Goal: Task Accomplishment & Management: Use online tool/utility

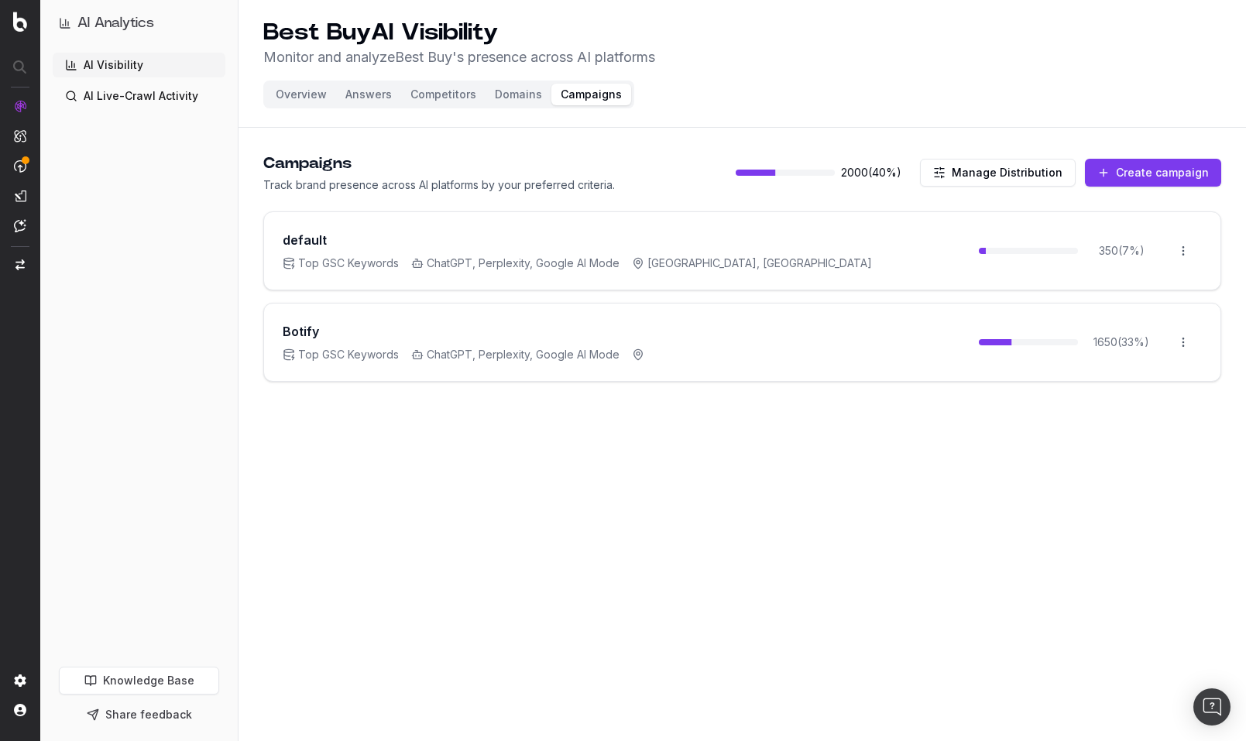
click at [1138, 174] on button "Create campaign" at bounding box center [1153, 173] width 136 height 28
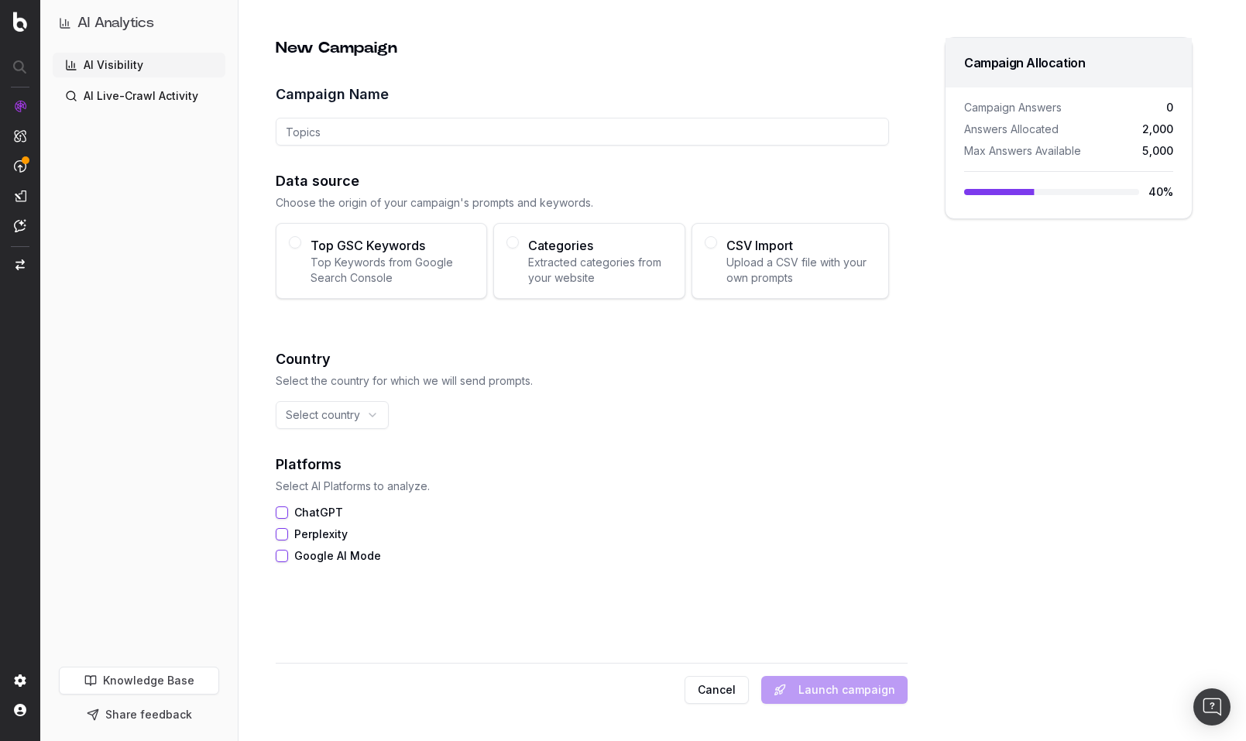
click at [433, 269] on span "Top Keywords from Google Search Console" at bounding box center [392, 270] width 163 height 31
click at [301, 249] on button "Top GSC Keywords Top Keywords from Google Search Console" at bounding box center [295, 242] width 12 height 12
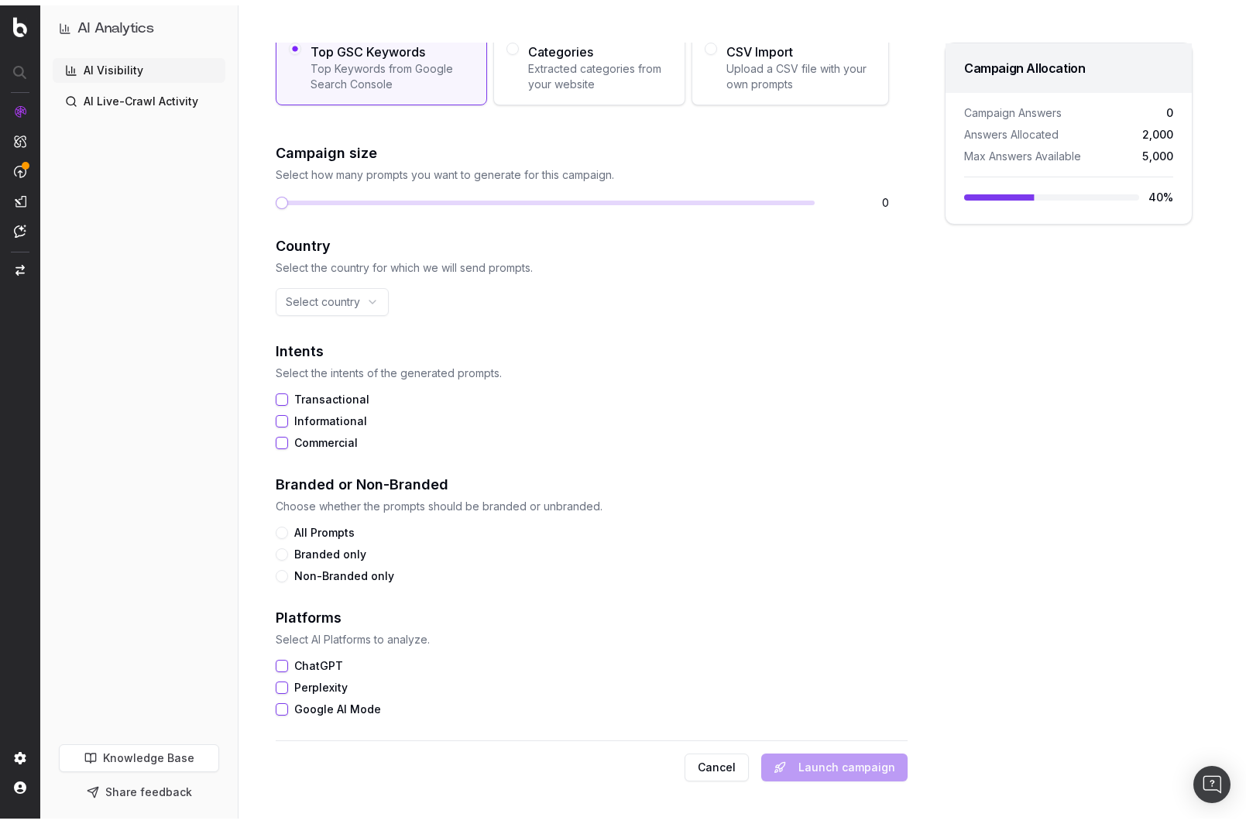
scroll to position [188, 0]
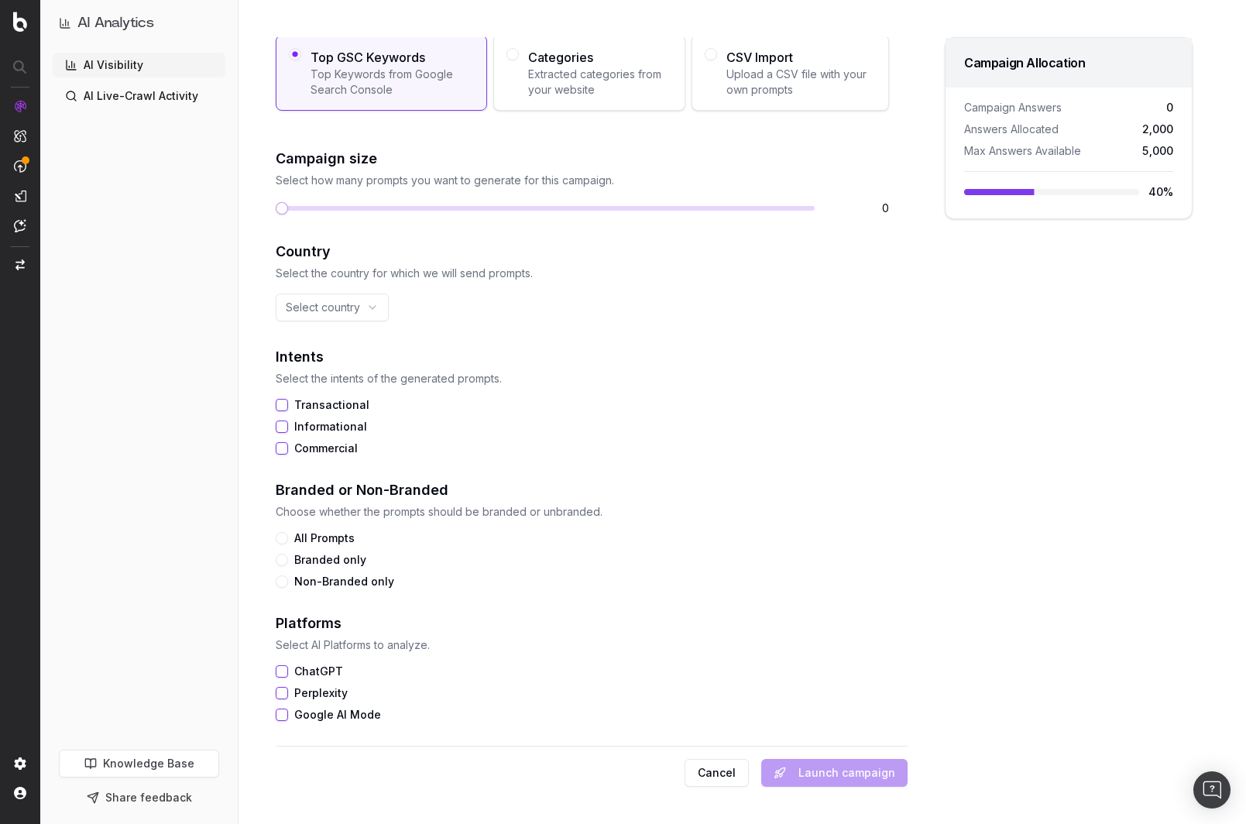
click at [537, 71] on span "Extracted categories from your website" at bounding box center [600, 82] width 144 height 31
click at [519, 60] on button "Categories Extracted categories from your website" at bounding box center [512, 54] width 12 height 12
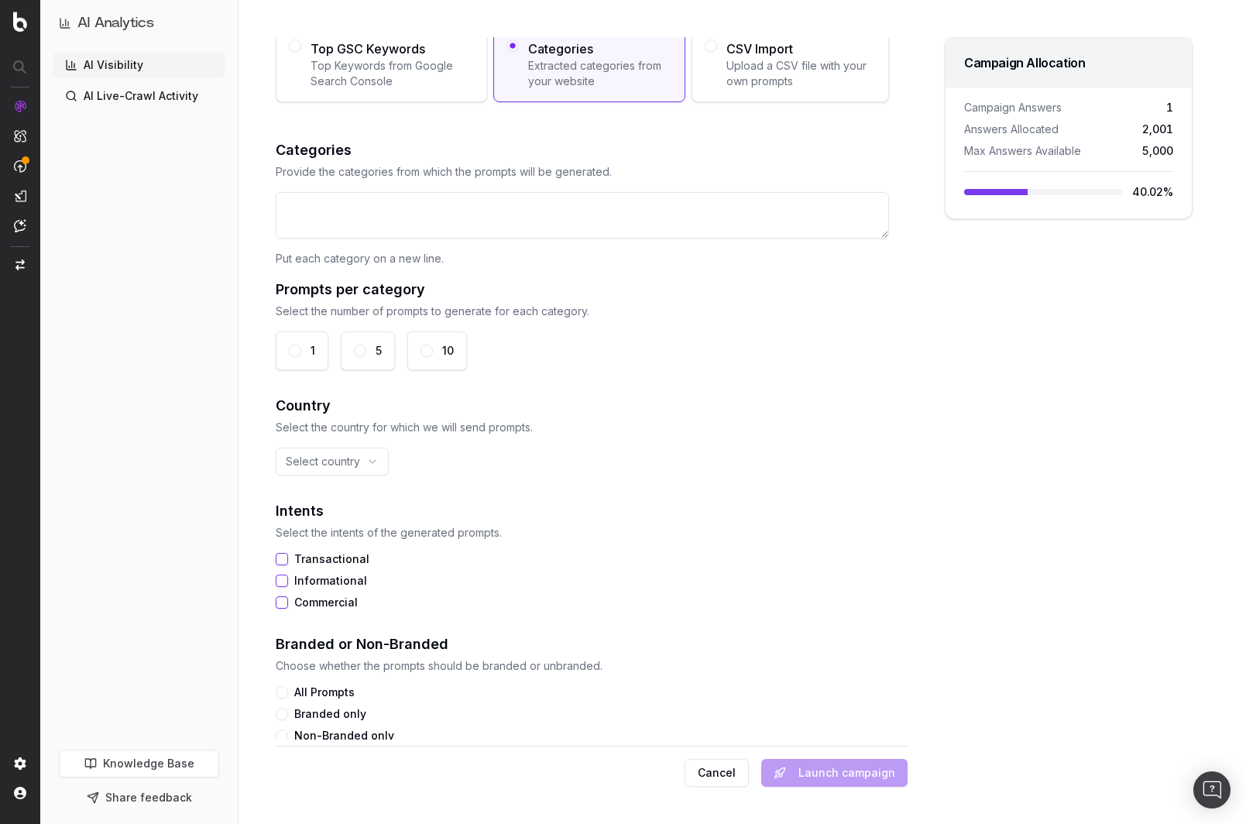
scroll to position [196, 0]
drag, startPoint x: 173, startPoint y: 507, endPoint x: 169, endPoint y: 475, distance: 32.9
click at [173, 507] on div "AI Visibility AI Live-Crawl Activity" at bounding box center [139, 398] width 173 height 691
click at [303, 214] on textarea at bounding box center [582, 216] width 613 height 46
click at [355, 225] on textarea at bounding box center [582, 216] width 613 height 46
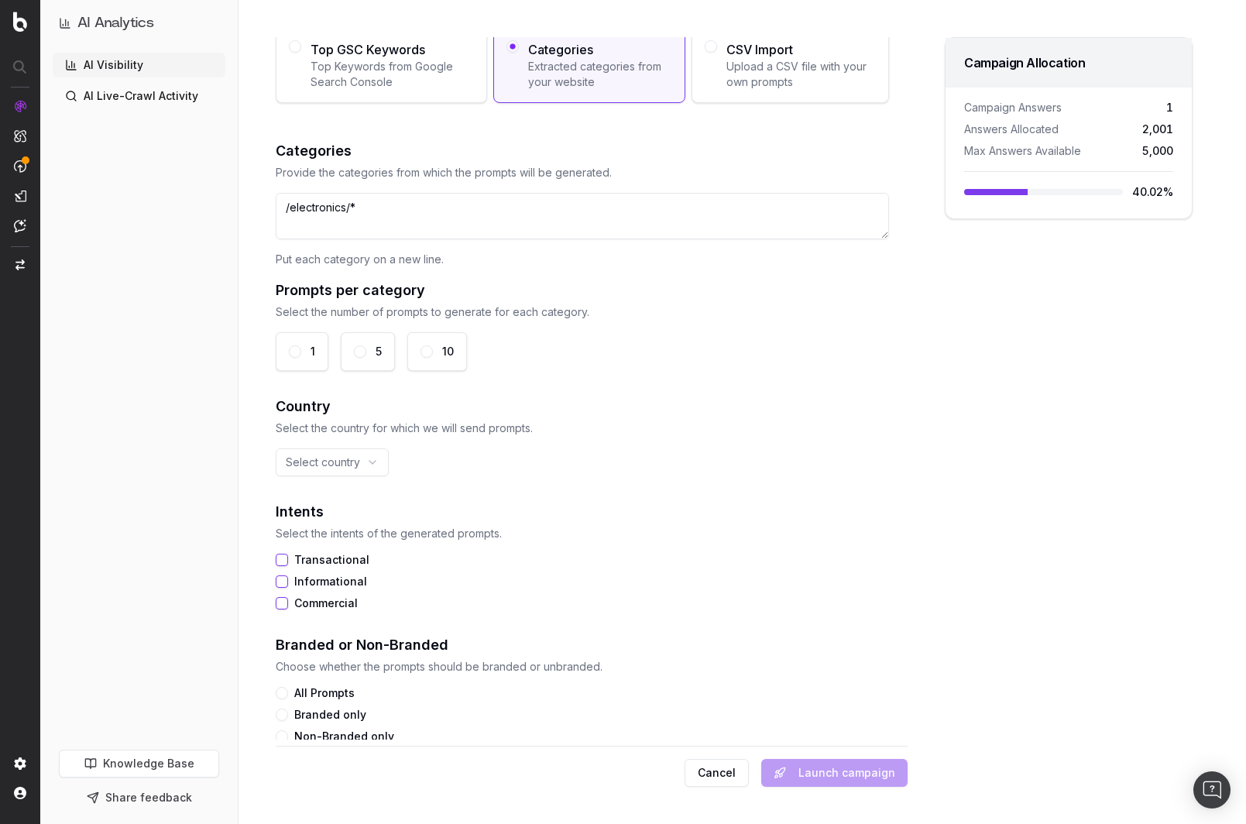
type textarea "/electronics/*"
drag, startPoint x: 383, startPoint y: 212, endPoint x: 275, endPoint y: 210, distance: 107.7
click at [275, 210] on div "New Campaign Campaign Name Data source Choose the origin of your campaign's pro…" at bounding box center [591, 388] width 633 height 702
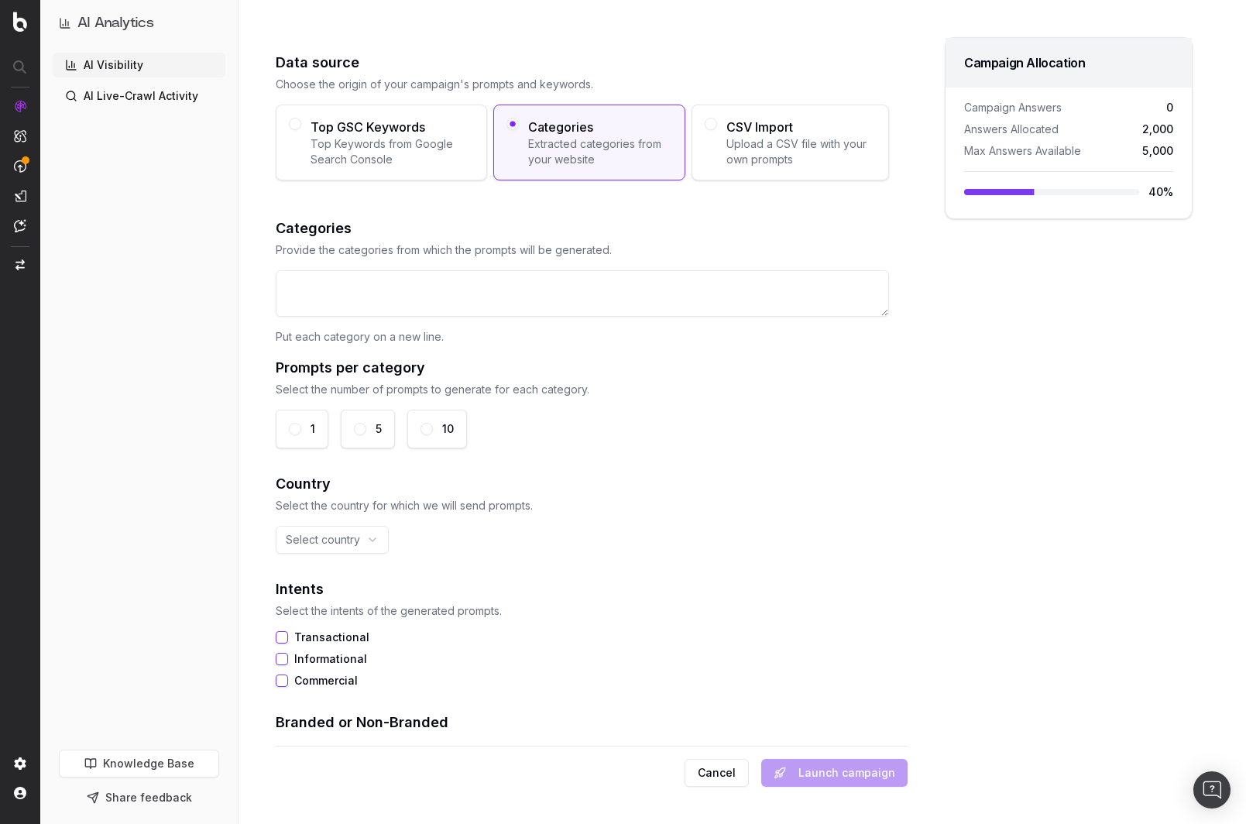
click at [750, 145] on span "Upload a CSV file with your own prompts" at bounding box center [800, 151] width 149 height 31
click at [717, 130] on button "CSV Import Upload a CSV file with your own prompts" at bounding box center [711, 124] width 12 height 12
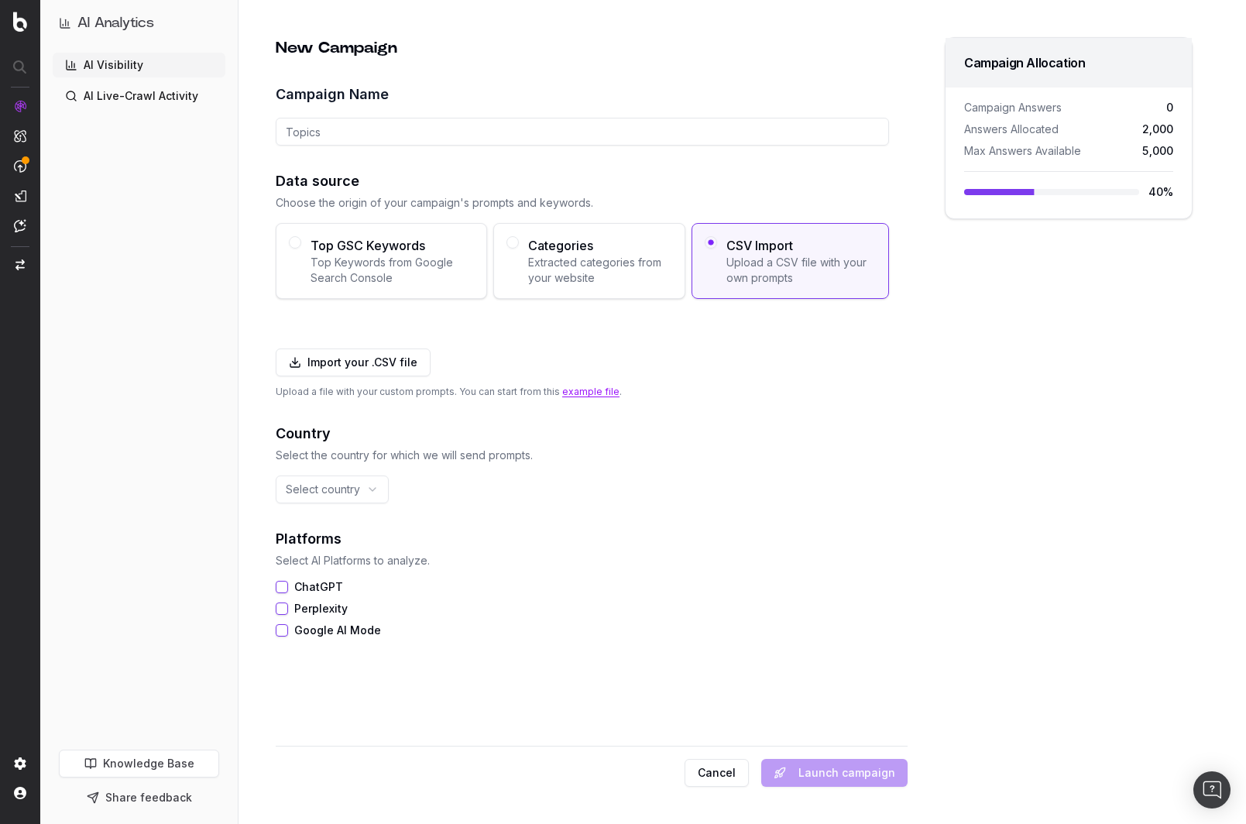
click at [582, 392] on link "example file" at bounding box center [590, 392] width 57 height 12
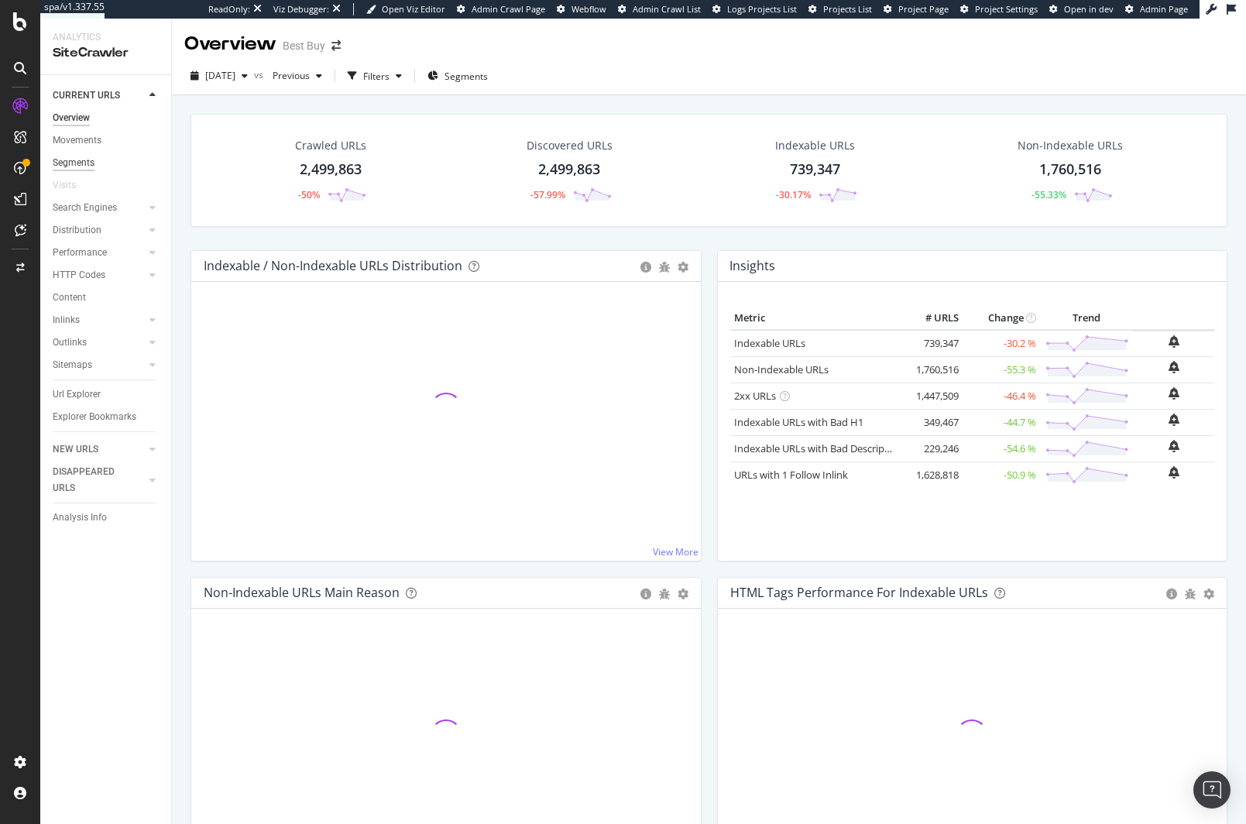
click at [67, 164] on div "Segments" at bounding box center [74, 163] width 42 height 16
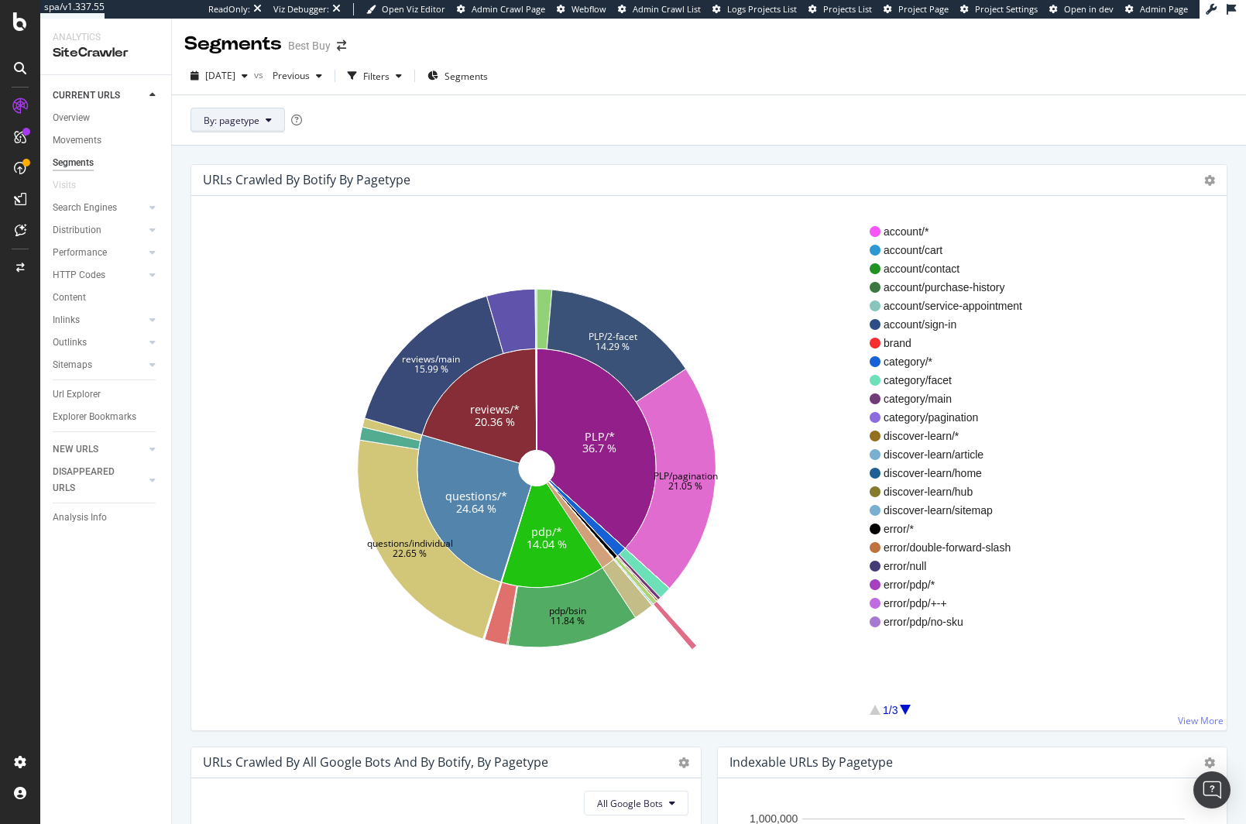
click at [259, 130] on button "By: pagetype" at bounding box center [238, 120] width 94 height 25
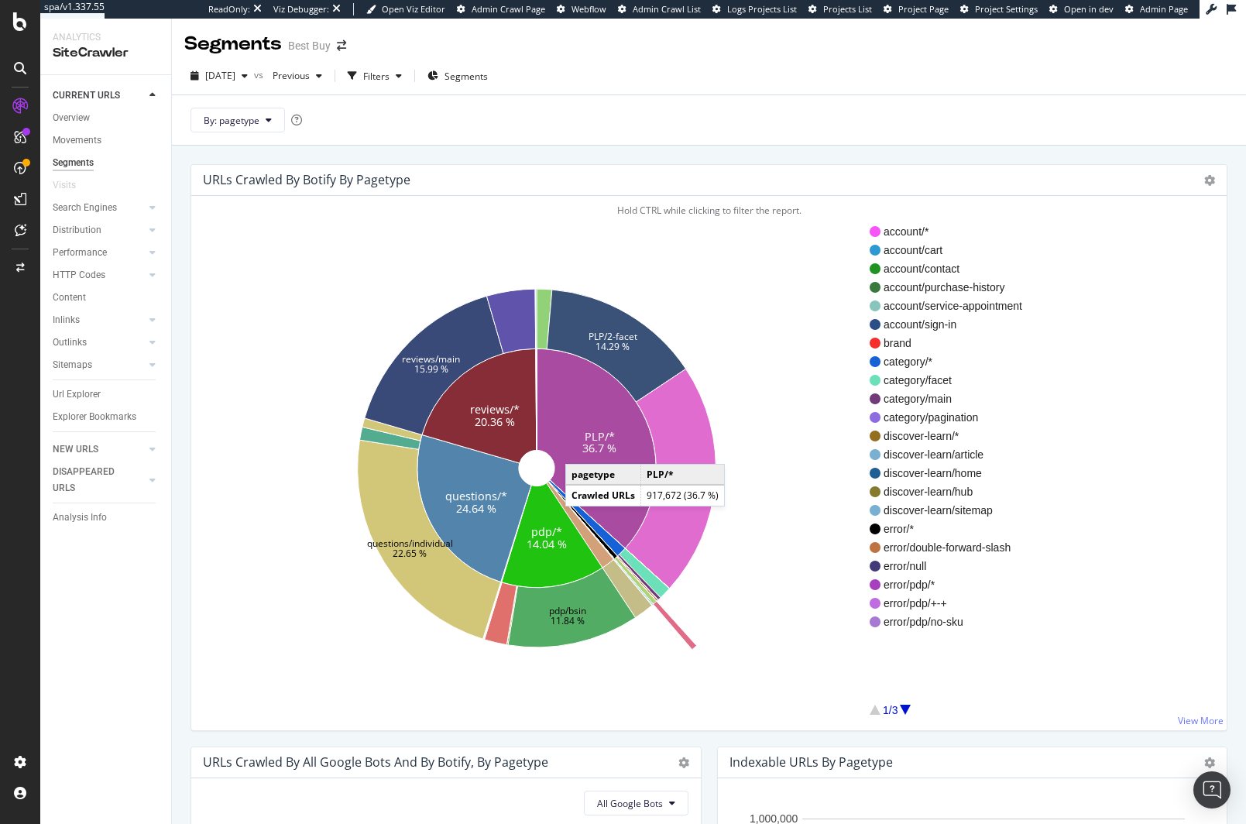
click at [582, 448] on icon at bounding box center [596, 448] width 119 height 200
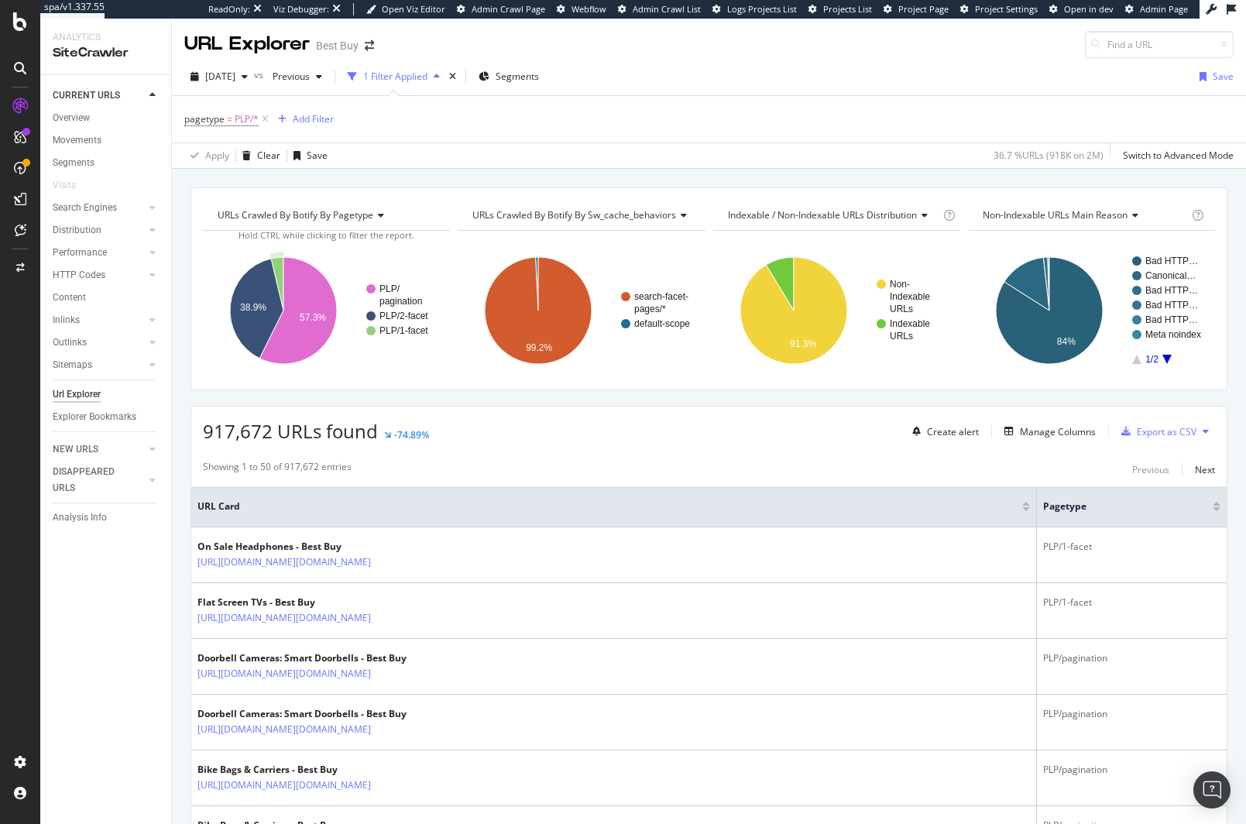
click at [276, 269] on icon "A chart." at bounding box center [277, 283] width 12 height 53
